Goal: Navigation & Orientation: Find specific page/section

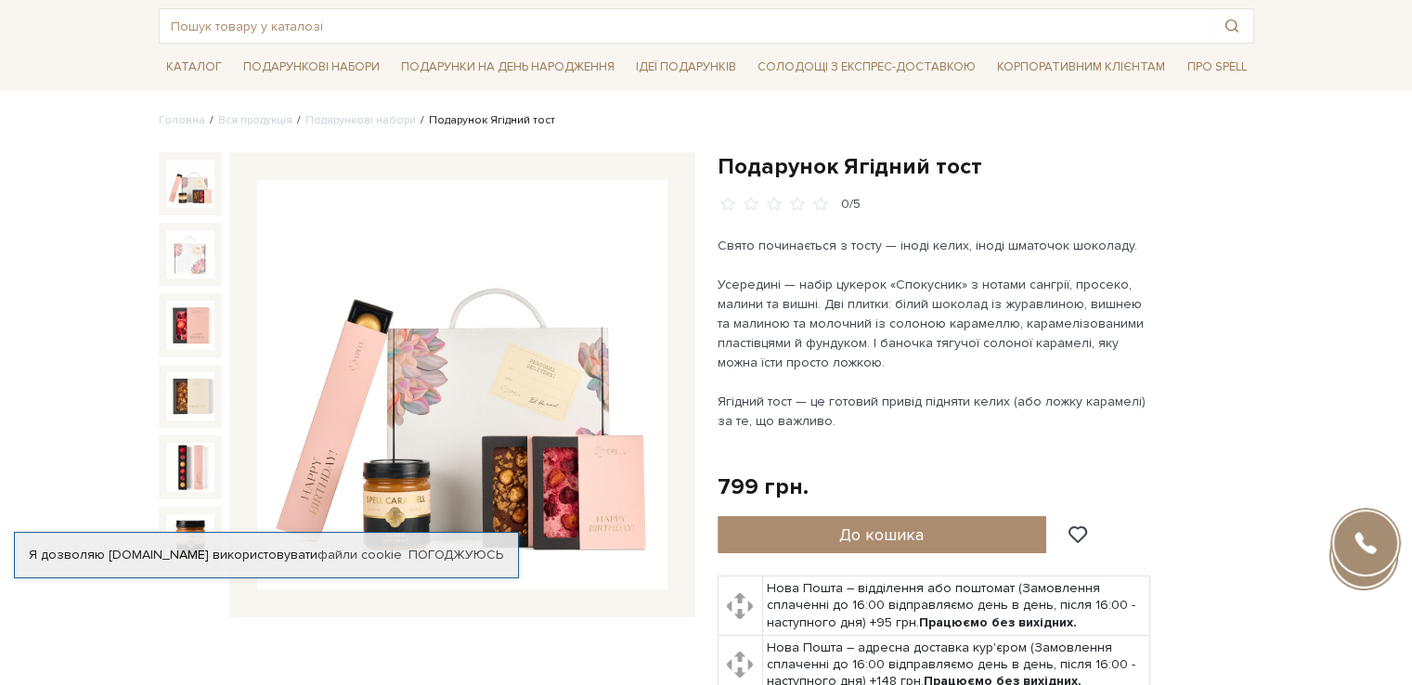
scroll to position [93, 0]
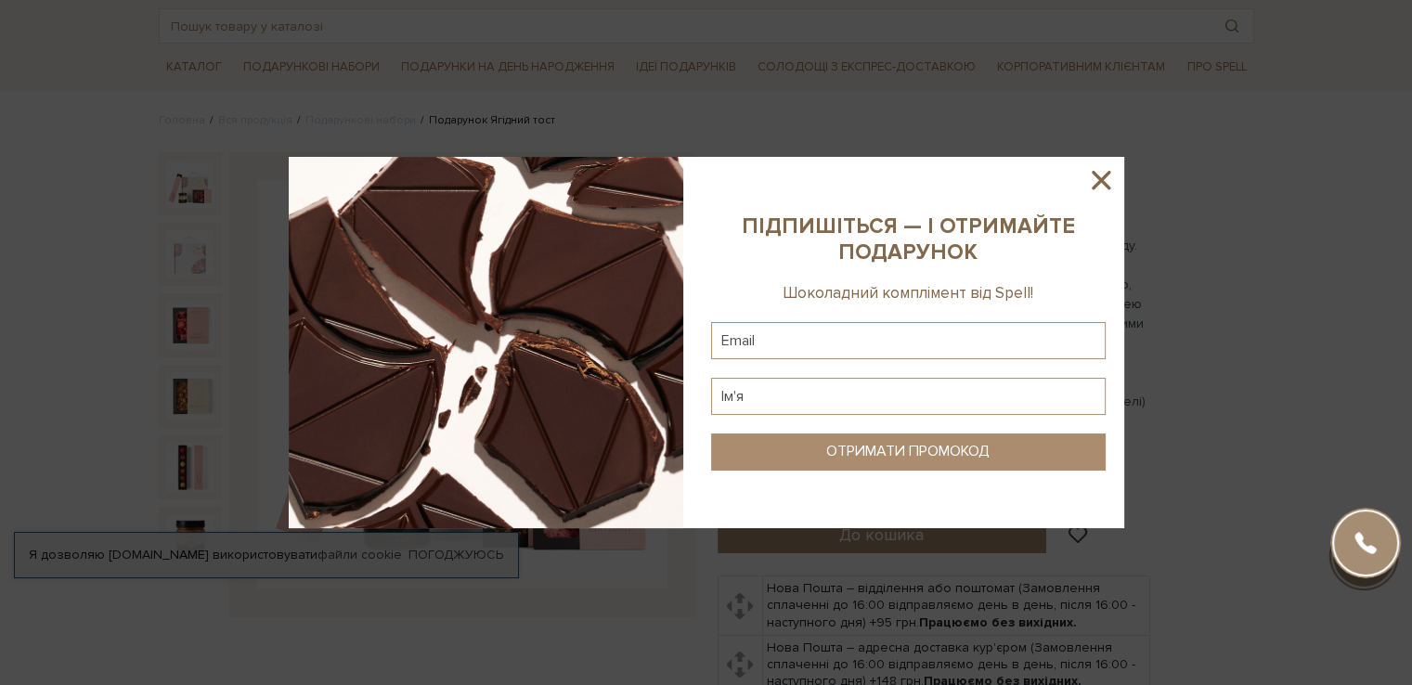
click at [1107, 165] on icon at bounding box center [1101, 180] width 32 height 32
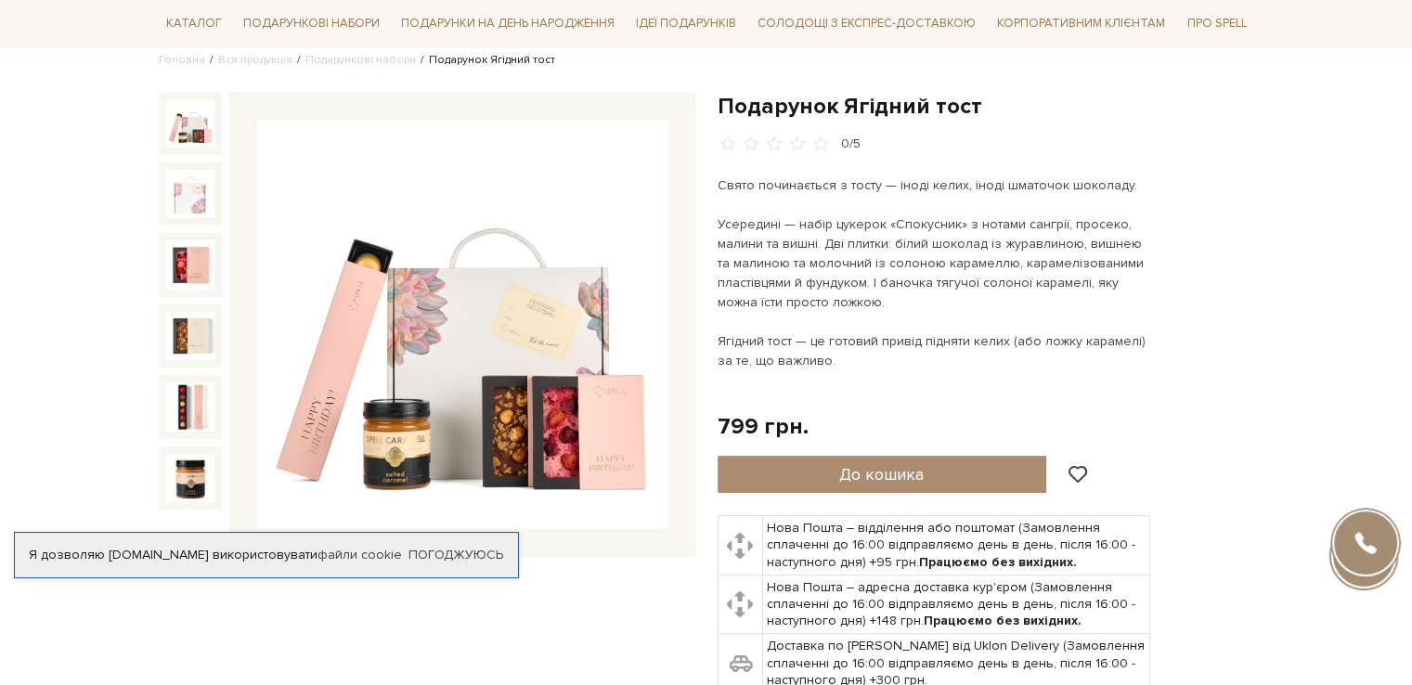
scroll to position [186, 0]
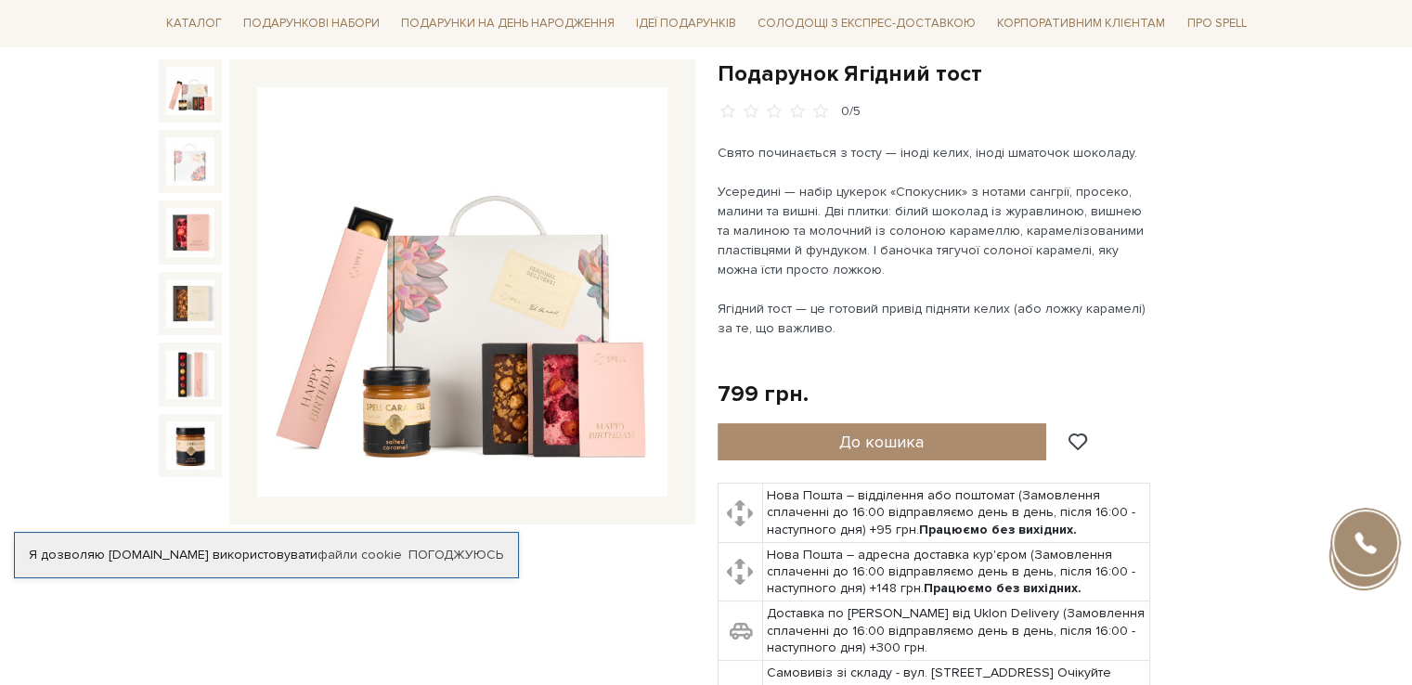
click at [471, 264] on img at bounding box center [462, 292] width 410 height 410
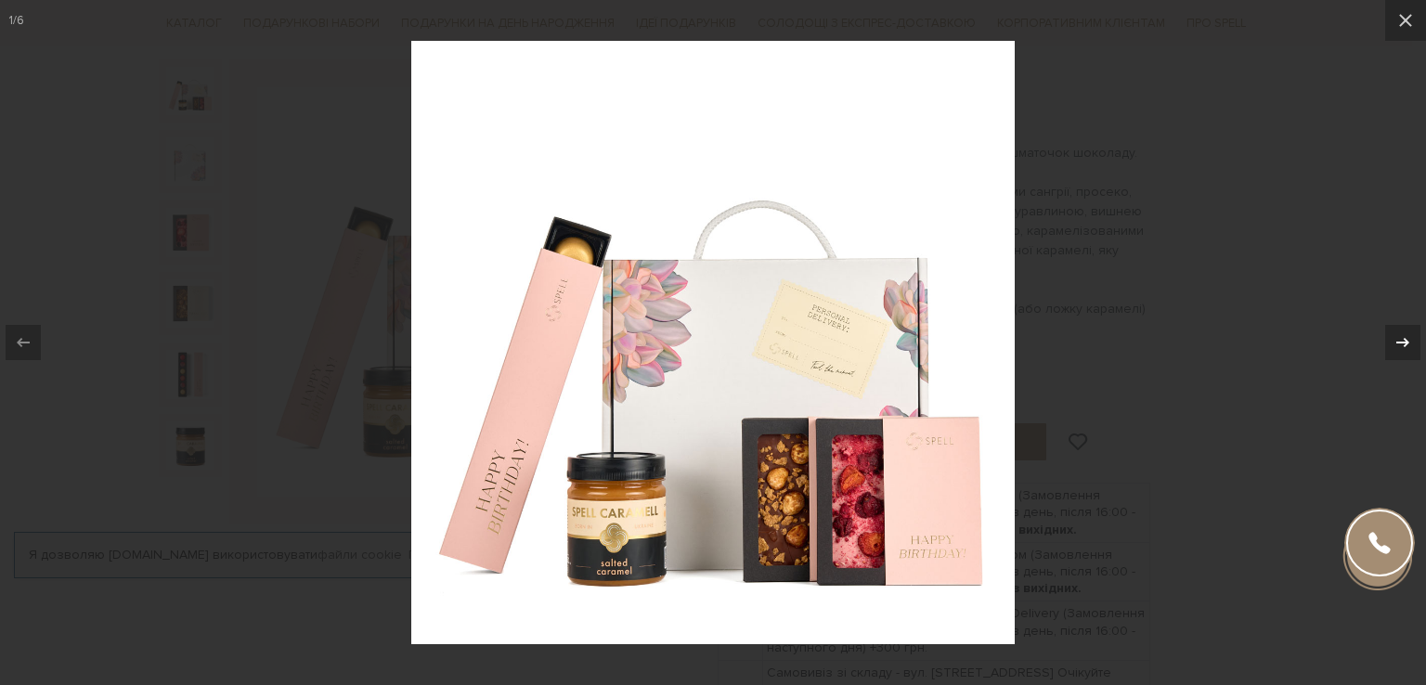
click at [1399, 344] on icon at bounding box center [1403, 342] width 22 height 22
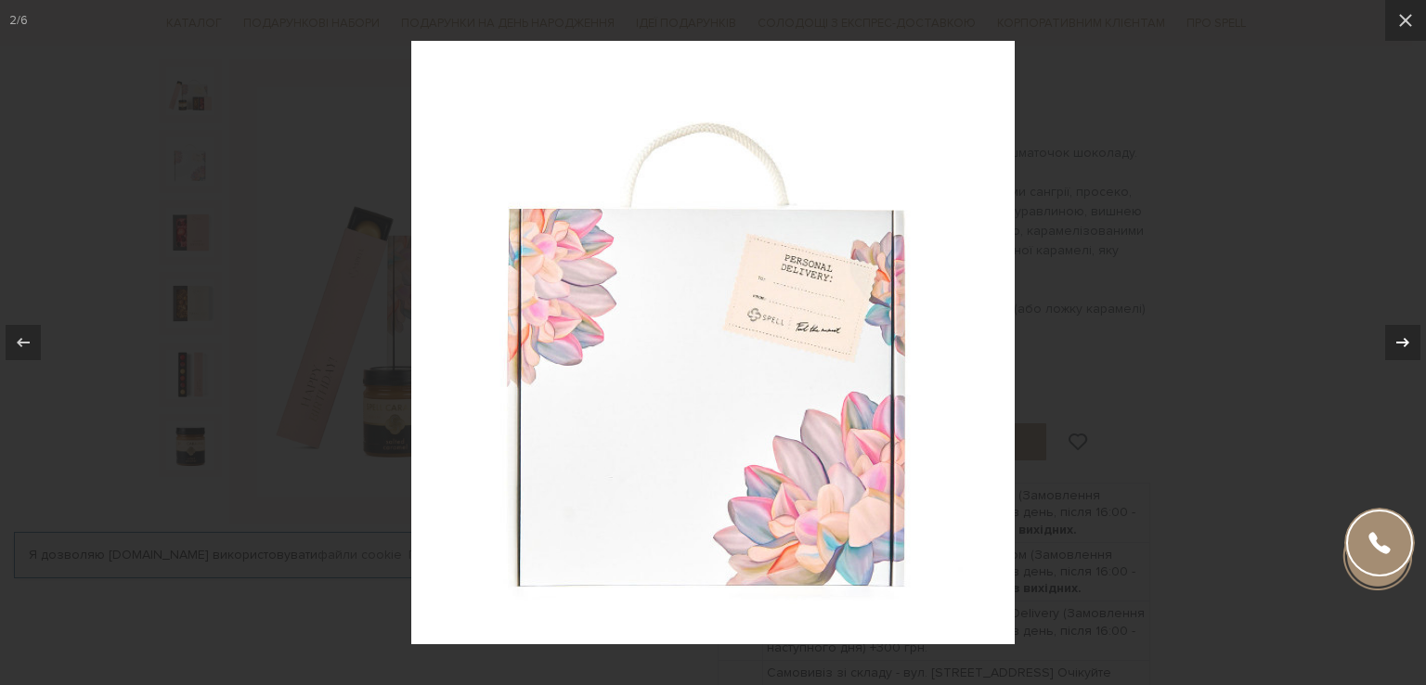
click at [1399, 344] on icon at bounding box center [1403, 342] width 22 height 22
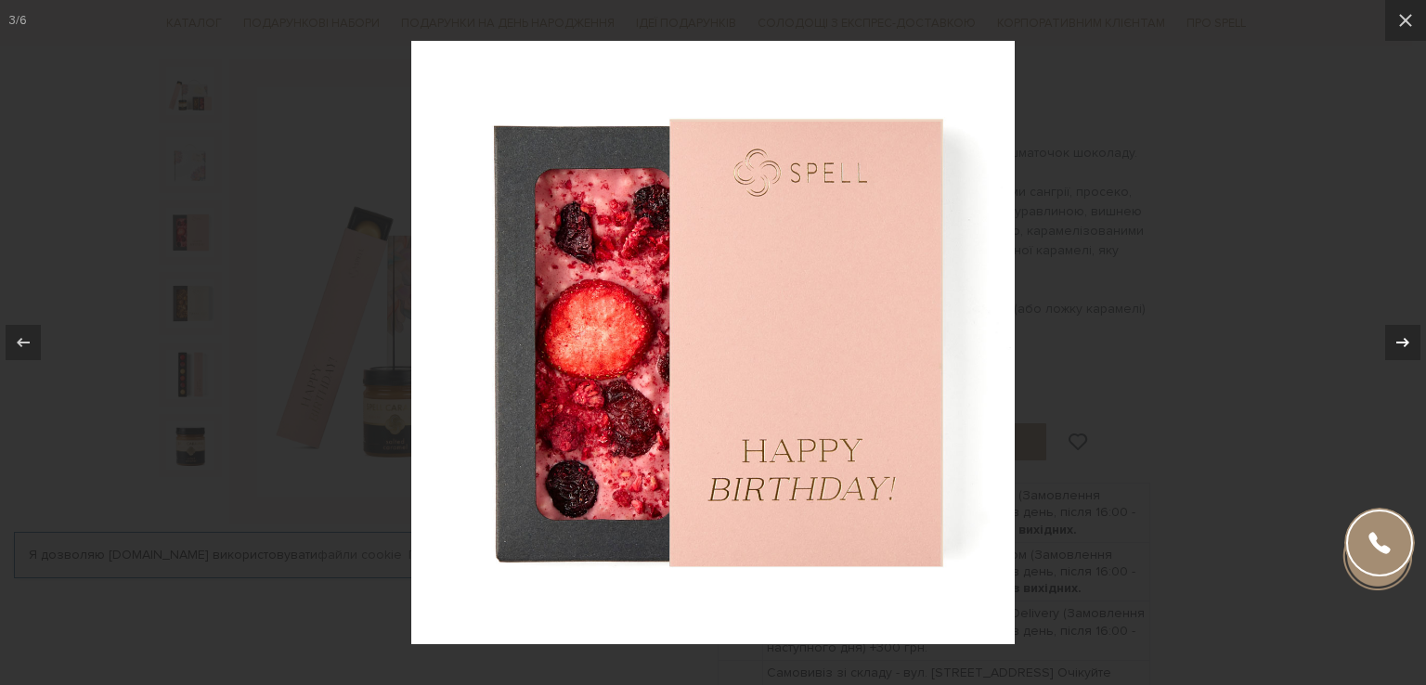
click at [1399, 344] on icon at bounding box center [1403, 342] width 22 height 22
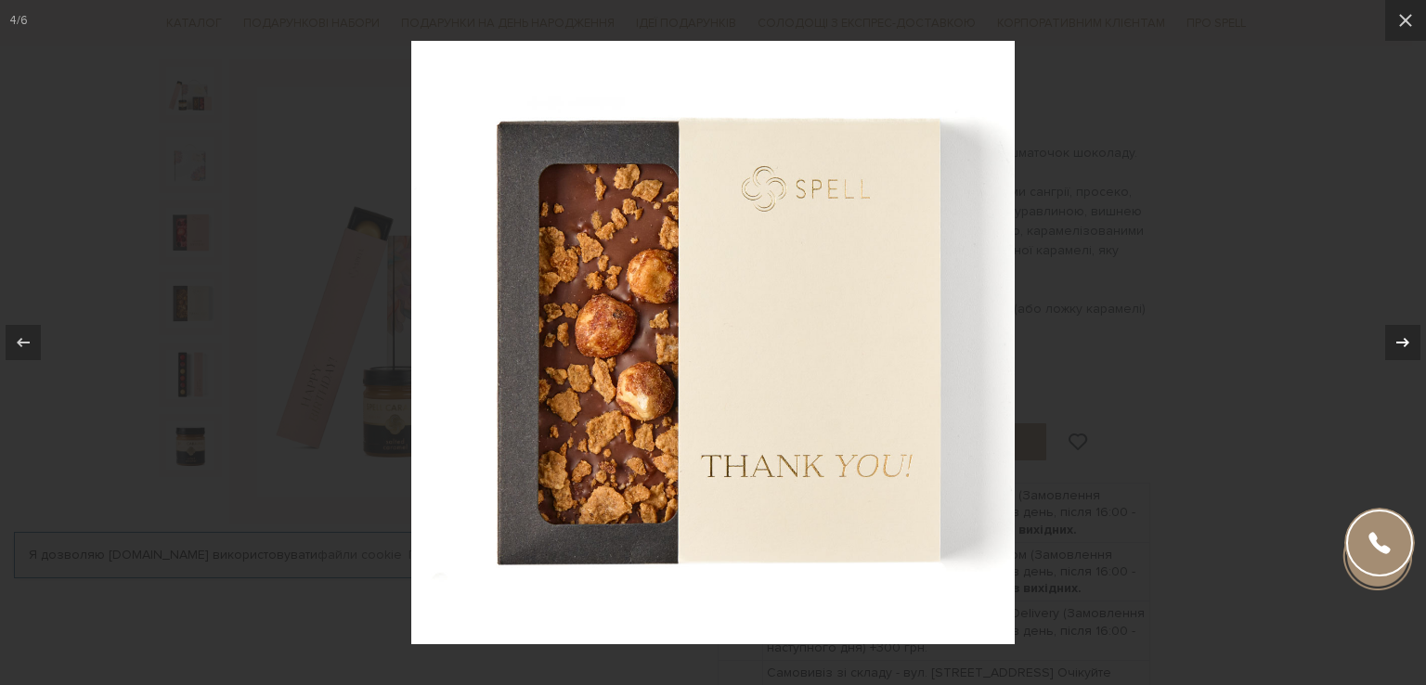
click at [1399, 344] on icon at bounding box center [1403, 342] width 22 height 22
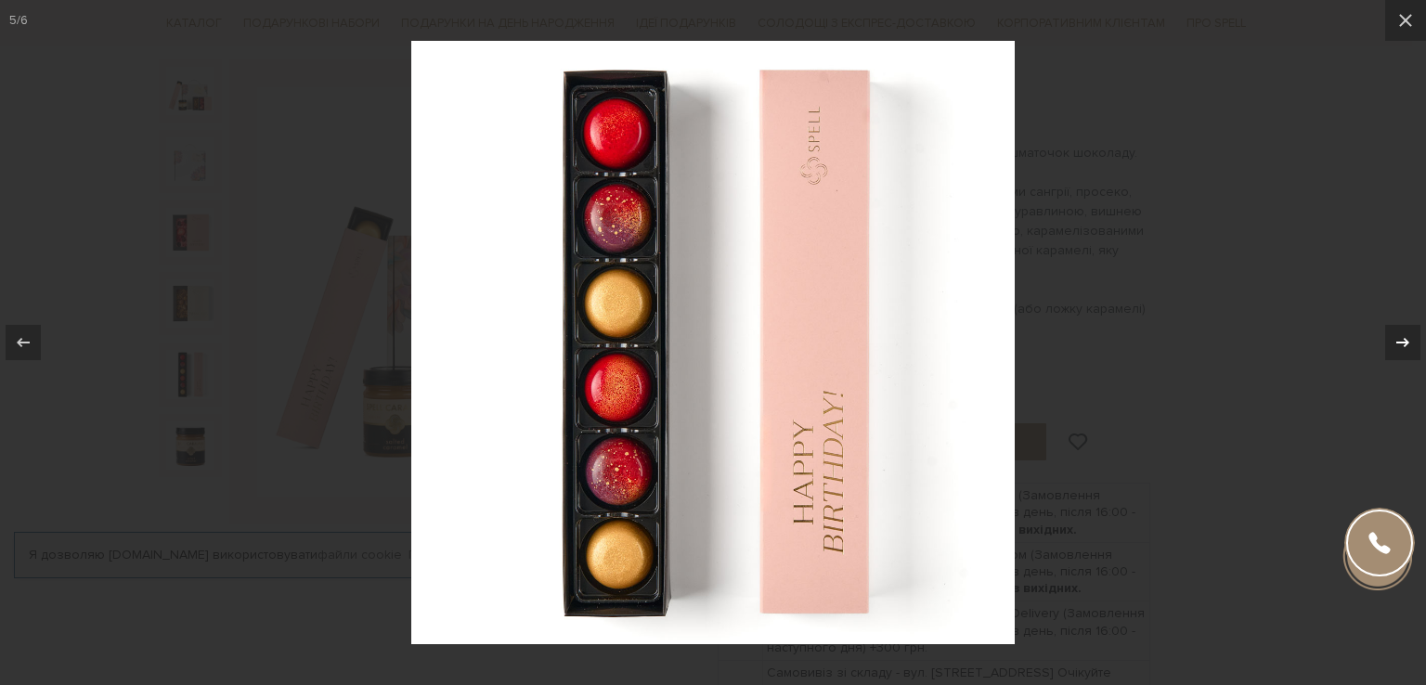
click at [1399, 344] on icon at bounding box center [1403, 342] width 22 height 22
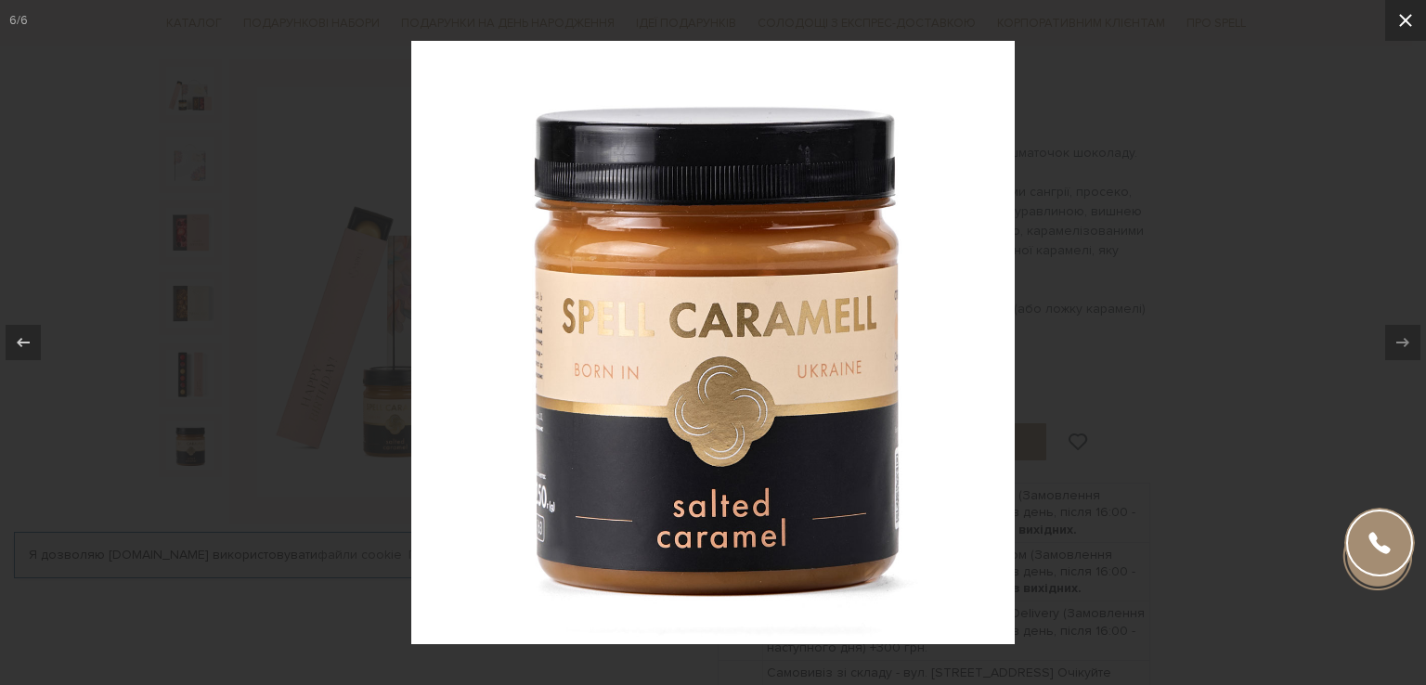
click at [1411, 21] on icon at bounding box center [1406, 20] width 22 height 22
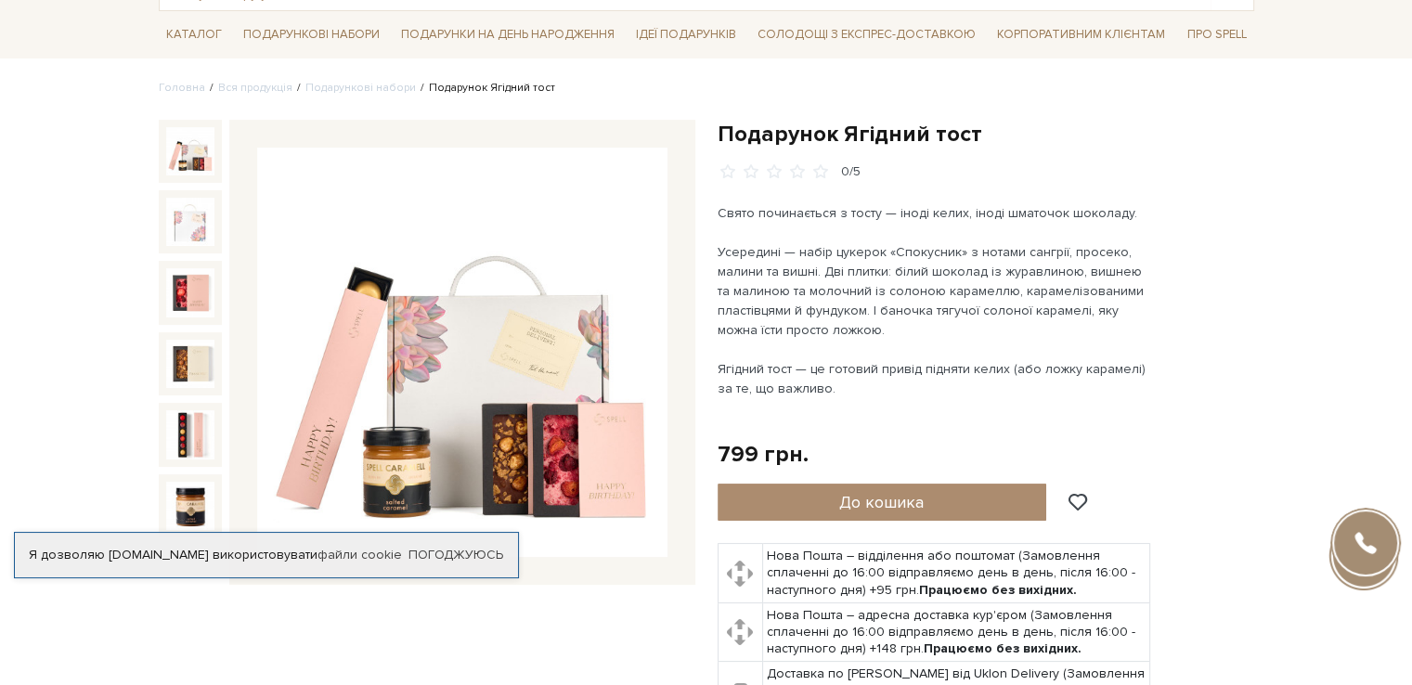
scroll to position [93, 0]
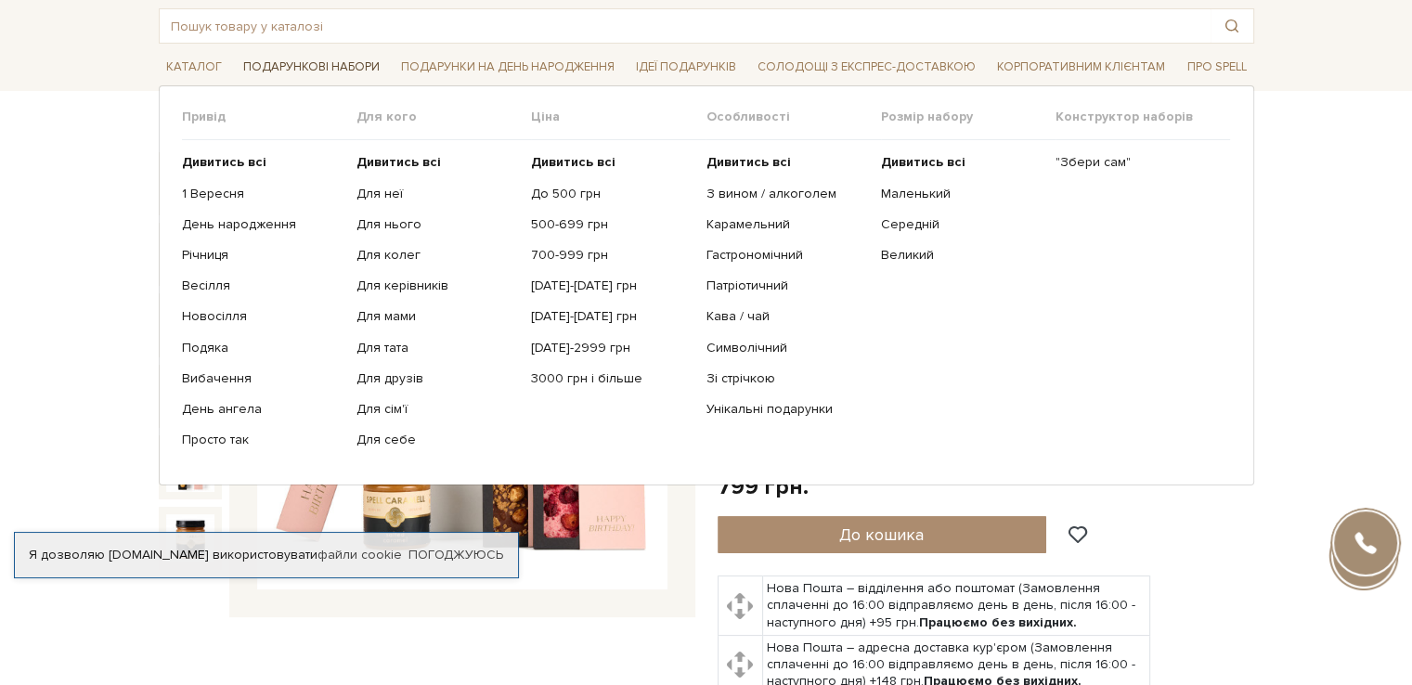
click at [338, 60] on span "Подарункові набори" at bounding box center [311, 67] width 151 height 29
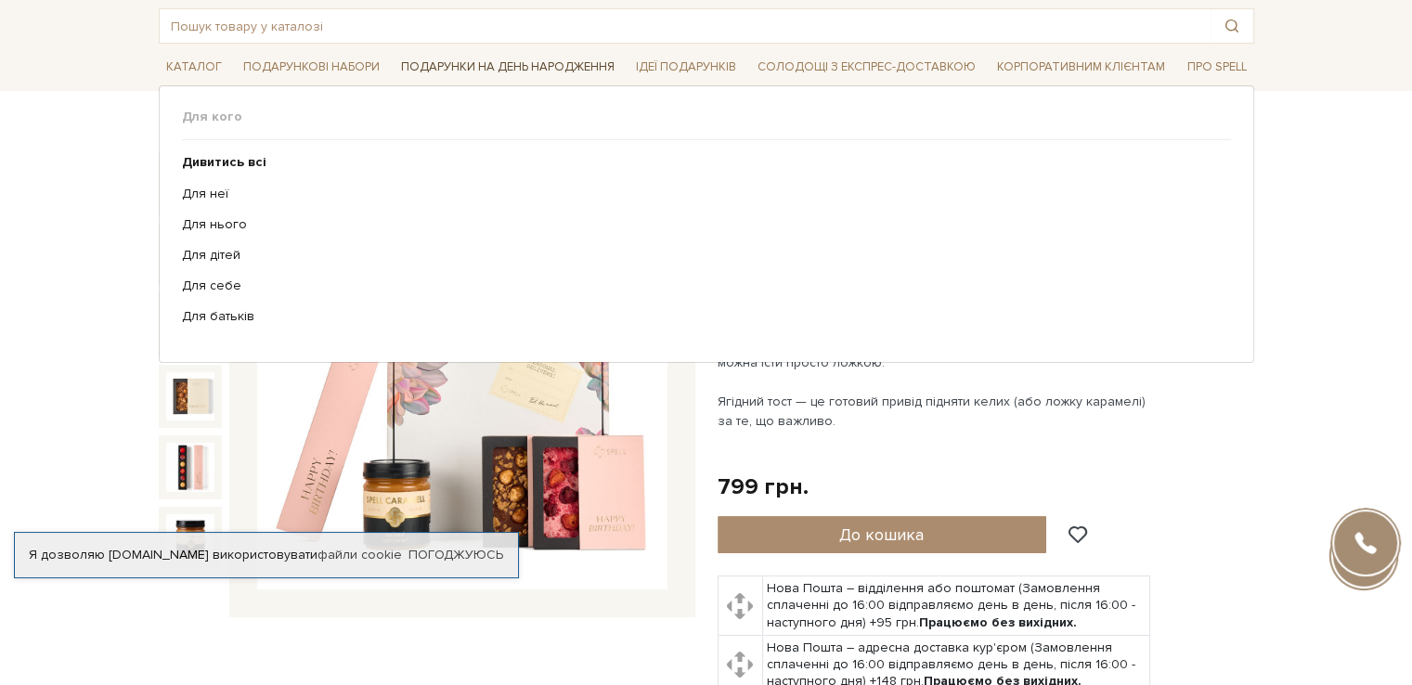
click at [506, 58] on span "Подарунки на День народження" at bounding box center [508, 67] width 228 height 29
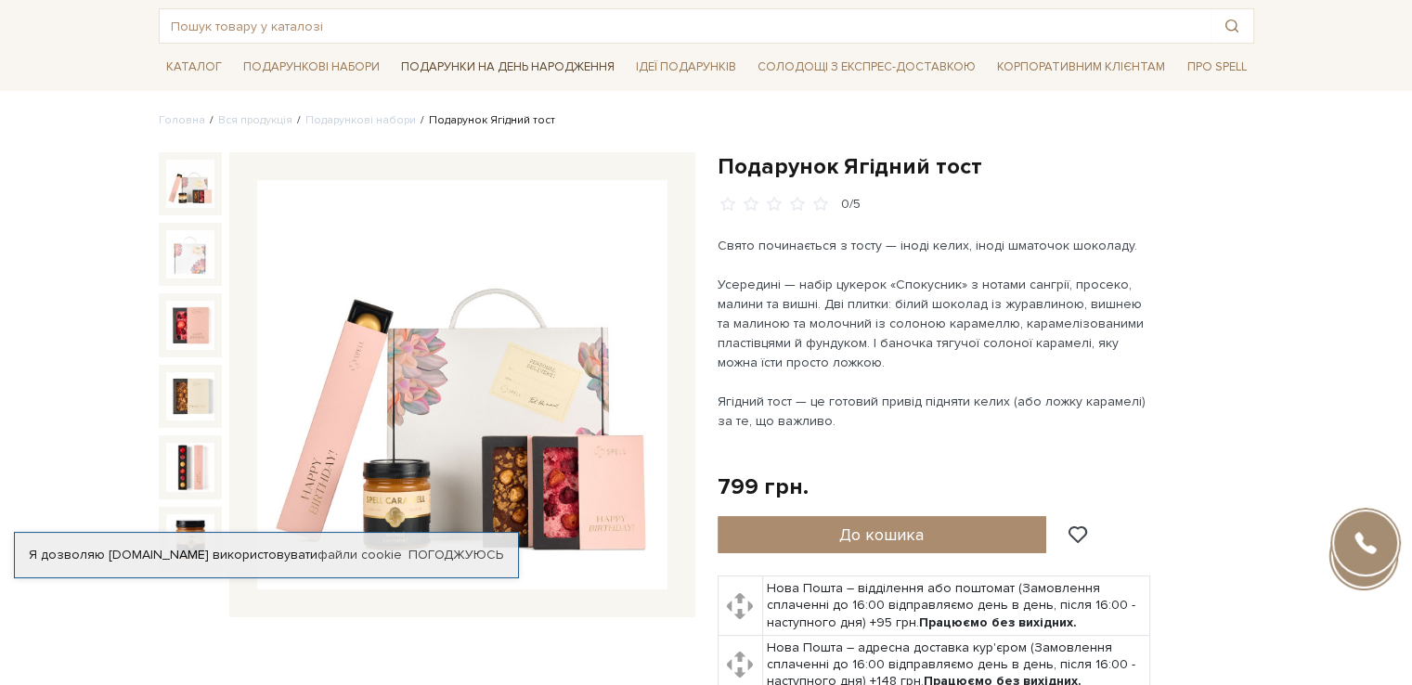
click at [507, 59] on span "Подарунки на День народження" at bounding box center [508, 67] width 228 height 29
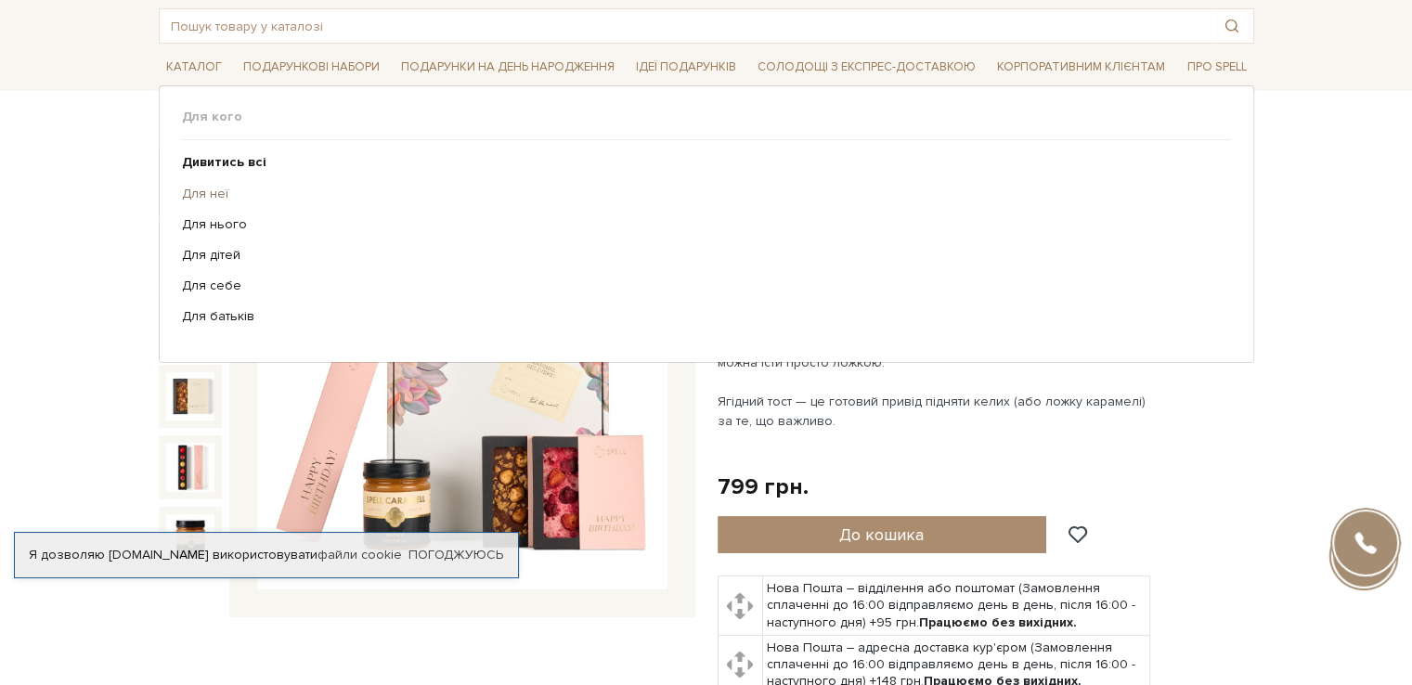
click at [214, 194] on link "Для неї" at bounding box center [699, 194] width 1035 height 17
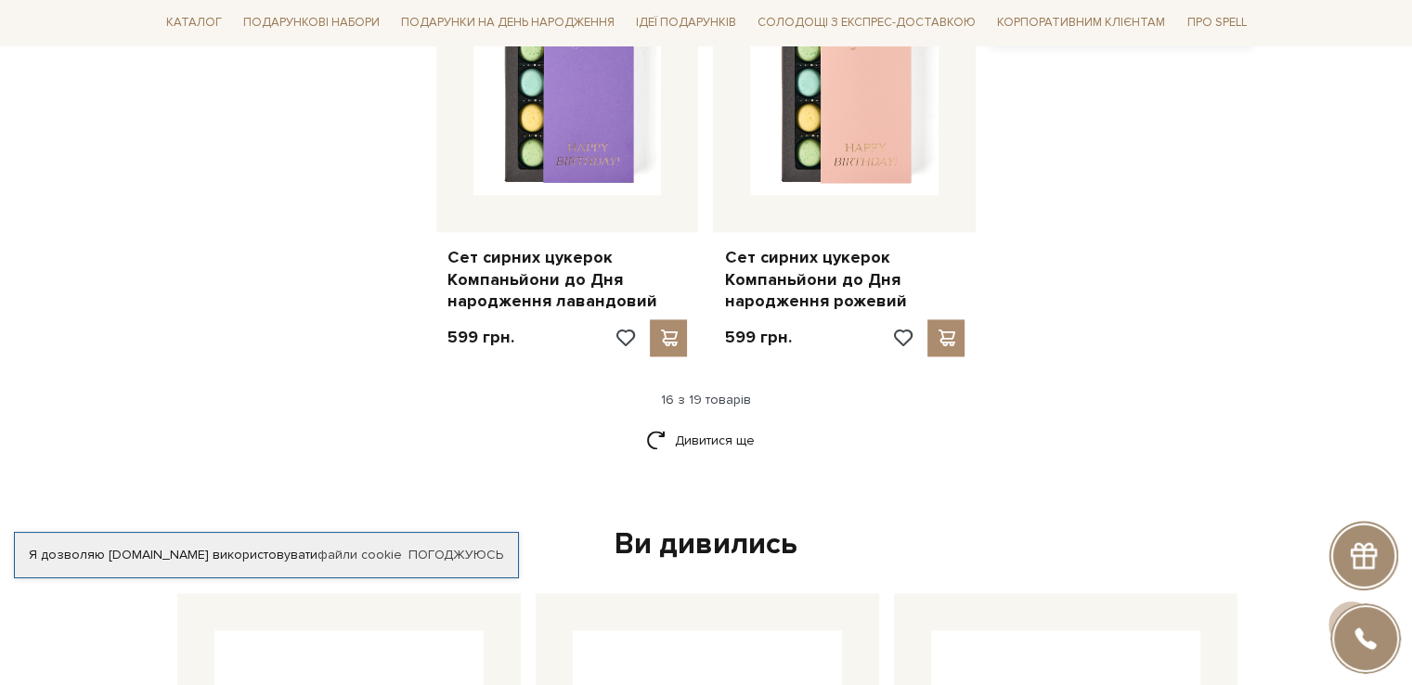
scroll to position [2136, 0]
